Goal: Navigation & Orientation: Find specific page/section

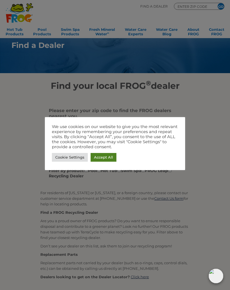
click at [110, 154] on link "Accept All" at bounding box center [103, 157] width 26 height 9
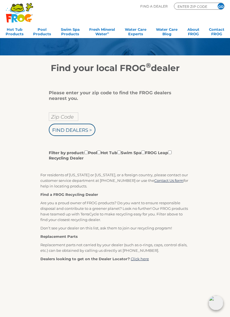
scroll to position [18, 0]
click at [106, 152] on label "Filter by product: Pool Hot Tub Swim Spa FROG Leap Recycling Dealer" at bounding box center [113, 155] width 128 height 11
click at [88, 152] on input "Filter by product: Pool Hot Tub Swim Spa FROG Leap Recycling Dealer" at bounding box center [86, 153] width 4 height 4
click at [101, 157] on label "Filter by product: Pool Hot Tub Swim Spa FROG Leap Recycling Dealer" at bounding box center [113, 155] width 128 height 11
click at [88, 154] on input "Filter by product: Pool Hot Tub Swim Spa FROG Leap Recycling Dealer" at bounding box center [86, 153] width 4 height 4
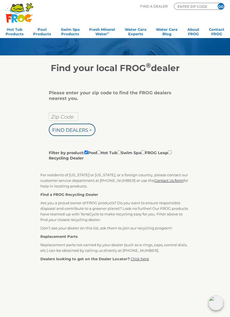
checkbox input "false"
click at [101, 154] on input "Filter by product: Pool Hot Tub Swim Spa FROG Leap Recycling Dealer" at bounding box center [99, 153] width 4 height 4
checkbox input "true"
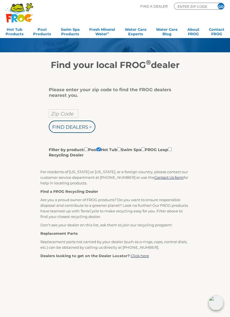
scroll to position [21, 0]
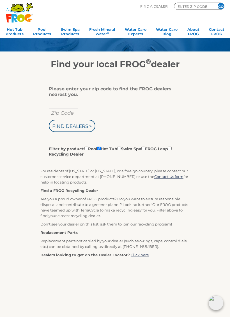
click at [62, 116] on input "Zip Code" at bounding box center [63, 113] width 29 height 8
type input "Zip Code"
click at [68, 112] on input "text" at bounding box center [63, 113] width 29 height 8
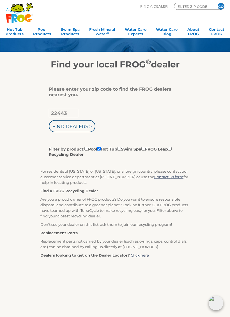
type input "22443"
click at [78, 130] on input "Find Dealers >" at bounding box center [72, 126] width 46 height 12
